Goal: Information Seeking & Learning: Find specific fact

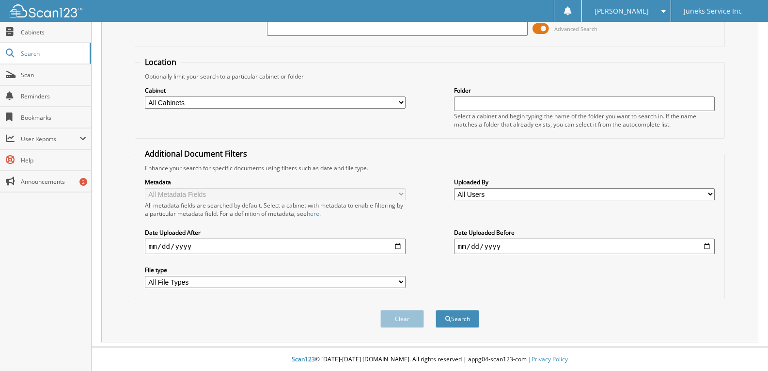
scroll to position [69, 0]
click at [399, 245] on input "date" at bounding box center [275, 246] width 261 height 16
type input "2025-09-15"
click at [459, 320] on button "Search" at bounding box center [458, 318] width 44 height 18
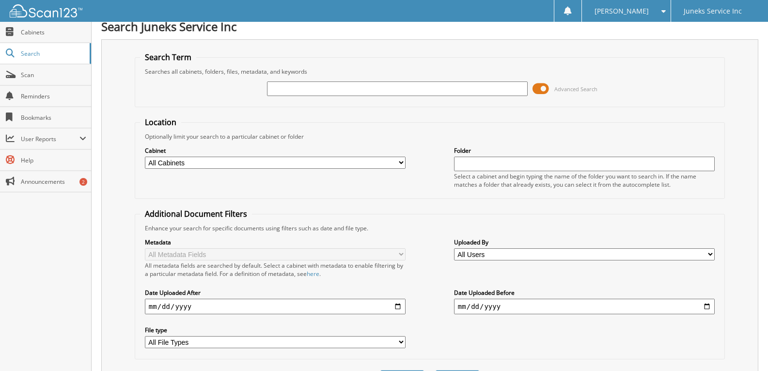
scroll to position [0, 0]
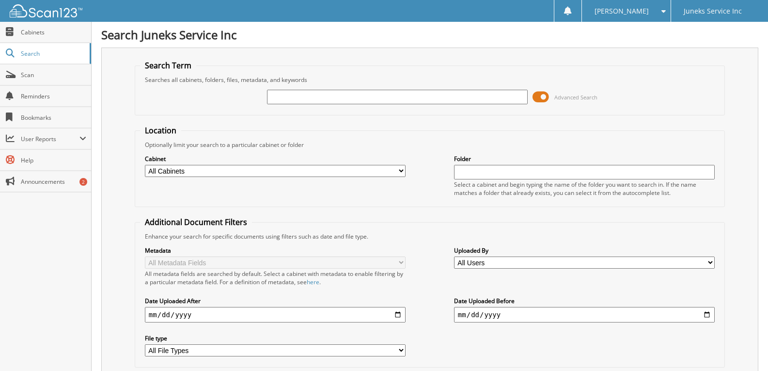
click at [287, 92] on input "text" at bounding box center [397, 97] width 261 height 15
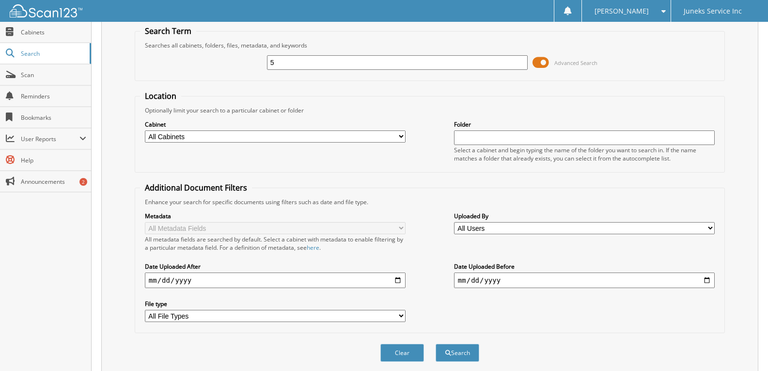
scroll to position [69, 0]
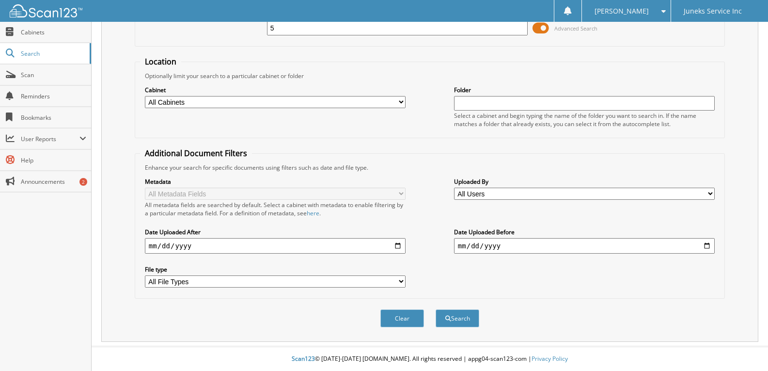
type input "5"
click at [460, 321] on button "Search" at bounding box center [458, 318] width 44 height 18
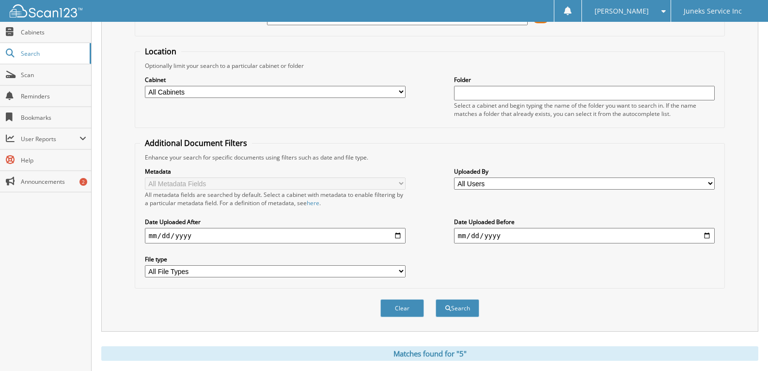
scroll to position [97, 0]
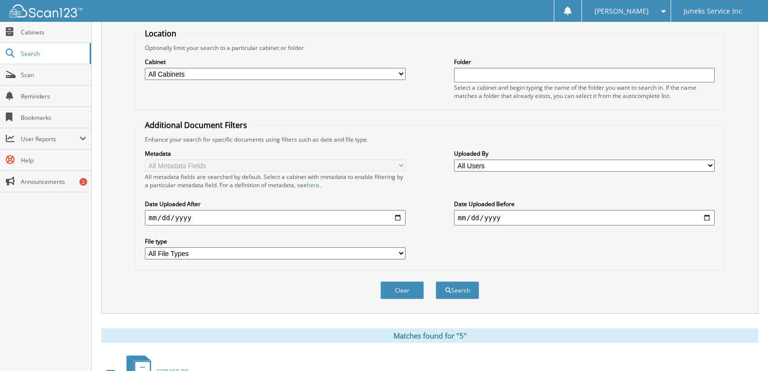
click at [708, 219] on input "date" at bounding box center [584, 218] width 261 height 16
type input "[DATE]"
click at [398, 214] on input "2025-09-15" at bounding box center [275, 218] width 261 height 16
click at [397, 217] on input "2025-09-16" at bounding box center [275, 218] width 261 height 16
type input "[DATE]"
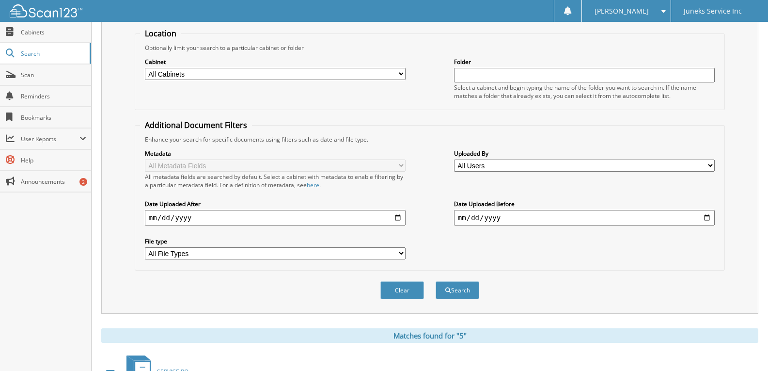
click at [706, 218] on input "[DATE]" at bounding box center [584, 218] width 261 height 16
drag, startPoint x: 504, startPoint y: 216, endPoint x: 403, endPoint y: 225, distance: 101.6
click at [405, 220] on div "Metadata All Metadata Fields All metadata fields are searched by default. Selec…" at bounding box center [429, 204] width 579 height 122
drag, startPoint x: 507, startPoint y: 217, endPoint x: 442, endPoint y: 219, distance: 65.5
click at [442, 219] on div "Metadata All Metadata Fields All metadata fields are searched by default. Selec…" at bounding box center [429, 204] width 579 height 122
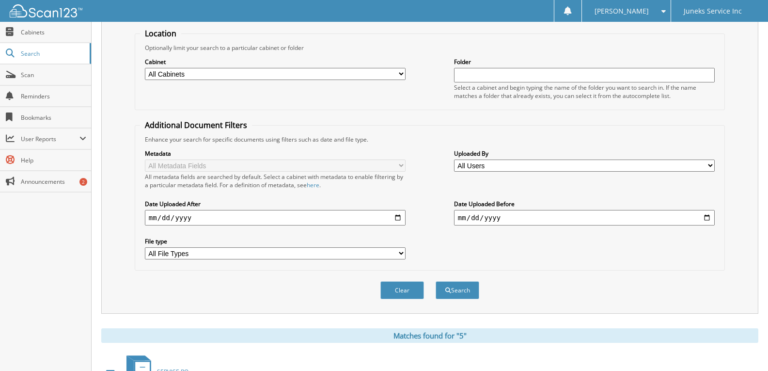
click at [505, 219] on input "date" at bounding box center [584, 218] width 261 height 16
click at [501, 217] on input "date" at bounding box center [584, 218] width 261 height 16
click at [399, 195] on div "Metadata All Metadata Fields All metadata fields are searched by default. Selec…" at bounding box center [429, 204] width 579 height 122
click at [364, 215] on input "[DATE]" at bounding box center [275, 218] width 261 height 16
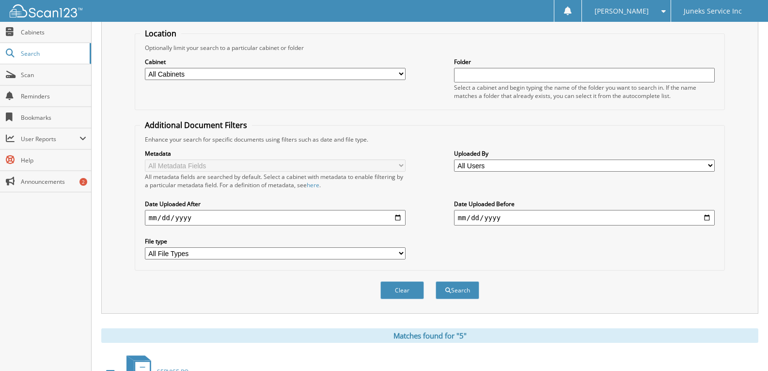
click at [522, 215] on input "date" at bounding box center [584, 218] width 261 height 16
click at [705, 216] on input "date" at bounding box center [584, 218] width 261 height 16
type input "2025-09-19"
click at [463, 289] on button "Search" at bounding box center [458, 290] width 44 height 18
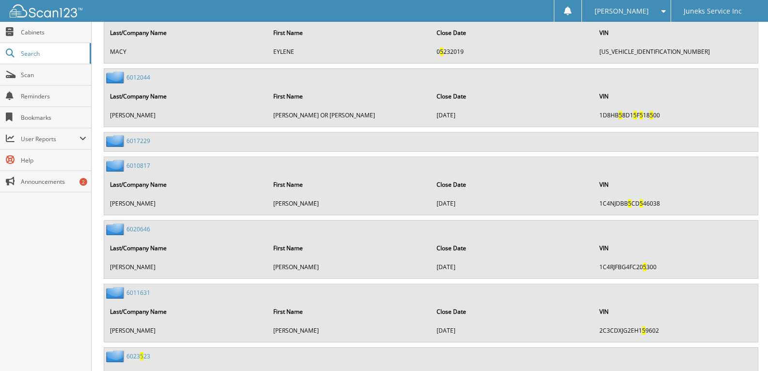
scroll to position [1550, 0]
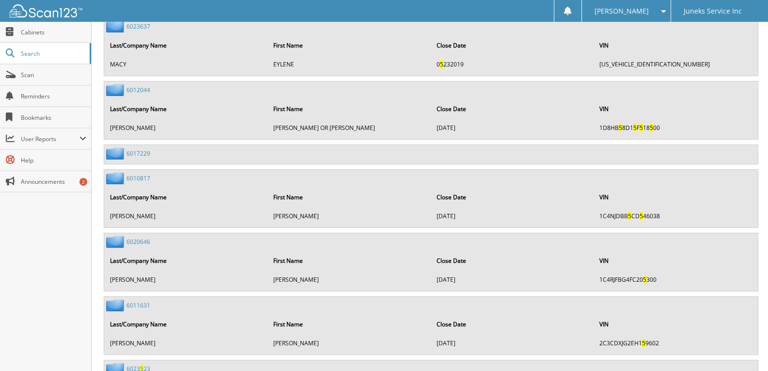
drag, startPoint x: 236, startPoint y: 242, endPoint x: 34, endPoint y: 53, distance: 277.0
click at [34, 53] on span "Search" at bounding box center [53, 53] width 64 height 8
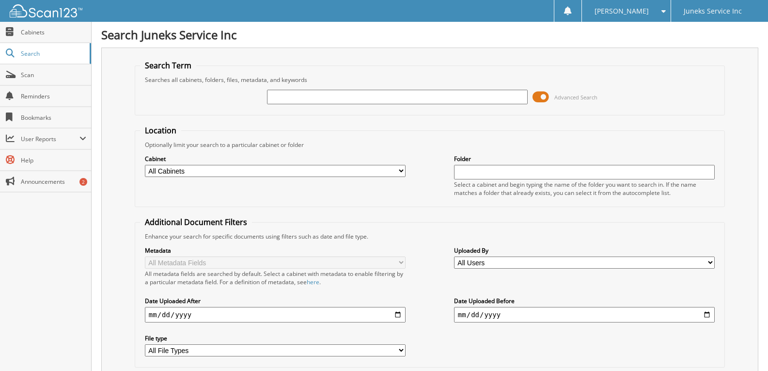
click at [343, 97] on input "text" at bounding box center [397, 97] width 261 height 15
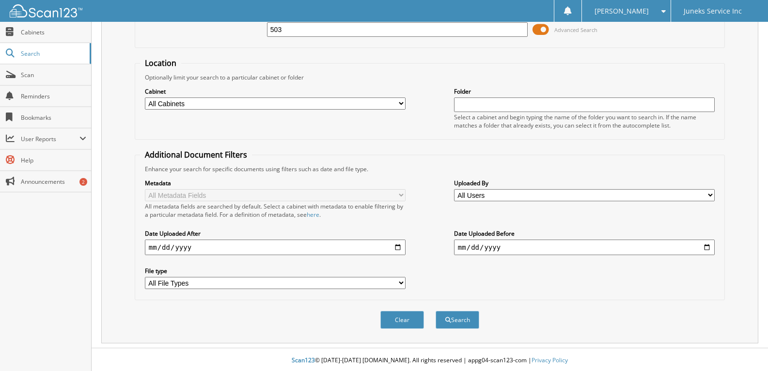
scroll to position [69, 0]
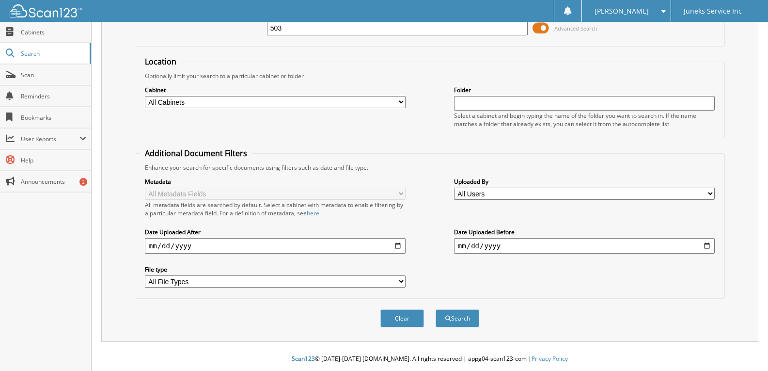
type input "503"
click at [212, 248] on input "date" at bounding box center [275, 246] width 261 height 16
click at [398, 245] on input "date" at bounding box center [275, 246] width 261 height 16
type input "[DATE]"
click at [464, 316] on button "Search" at bounding box center [458, 318] width 44 height 18
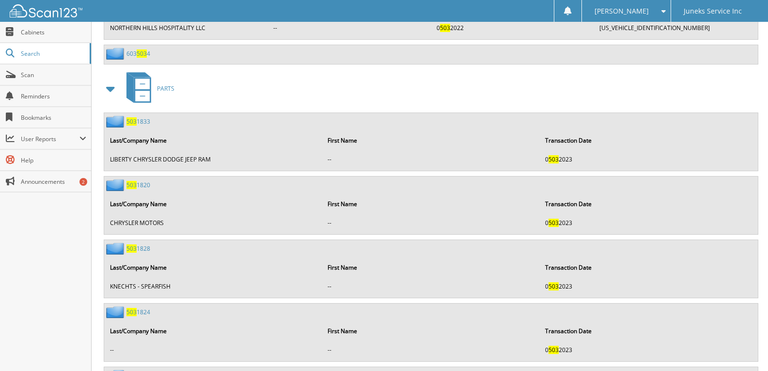
scroll to position [1308, 0]
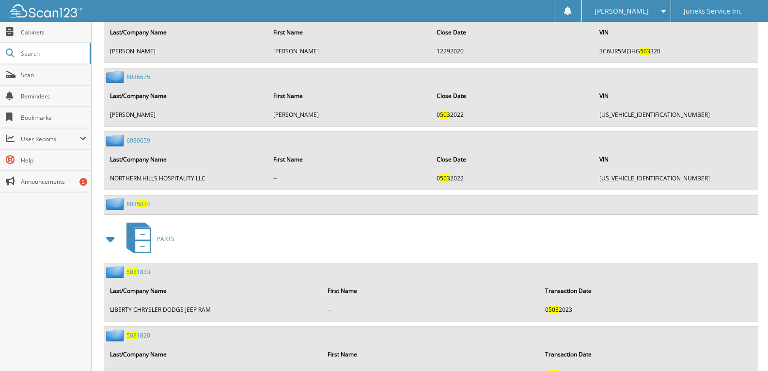
drag, startPoint x: 36, startPoint y: 34, endPoint x: 43, endPoint y: 31, distance: 6.9
click at [36, 34] on span "Cabinets" at bounding box center [53, 32] width 65 height 8
